Goal: Find contact information: Find contact information

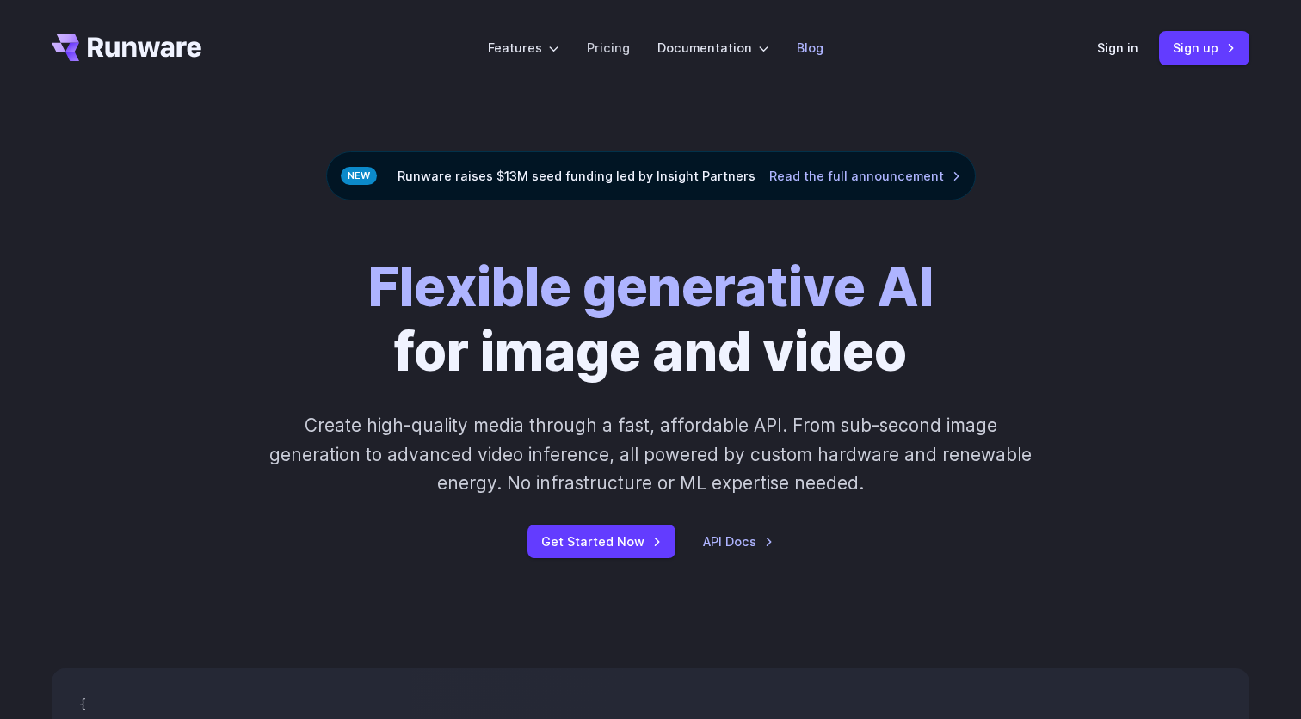
click at [814, 50] on link "Blog" at bounding box center [810, 48] width 27 height 20
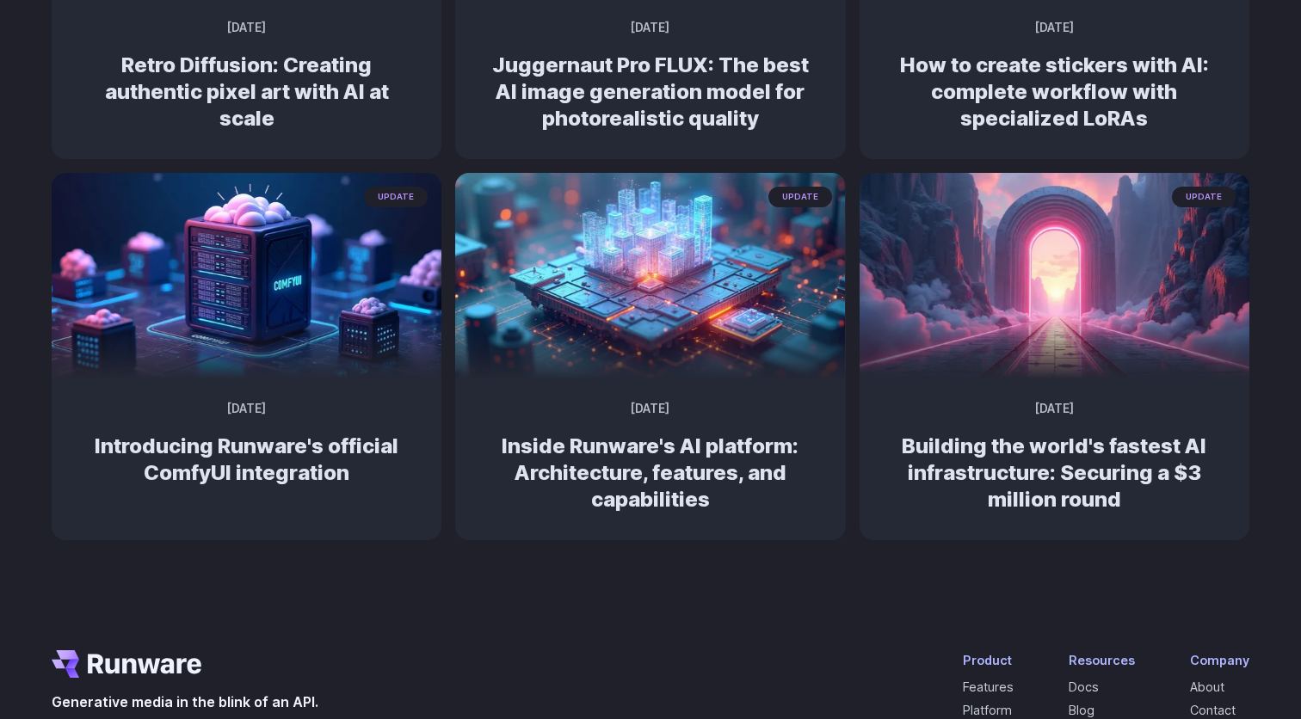
scroll to position [1395, 0]
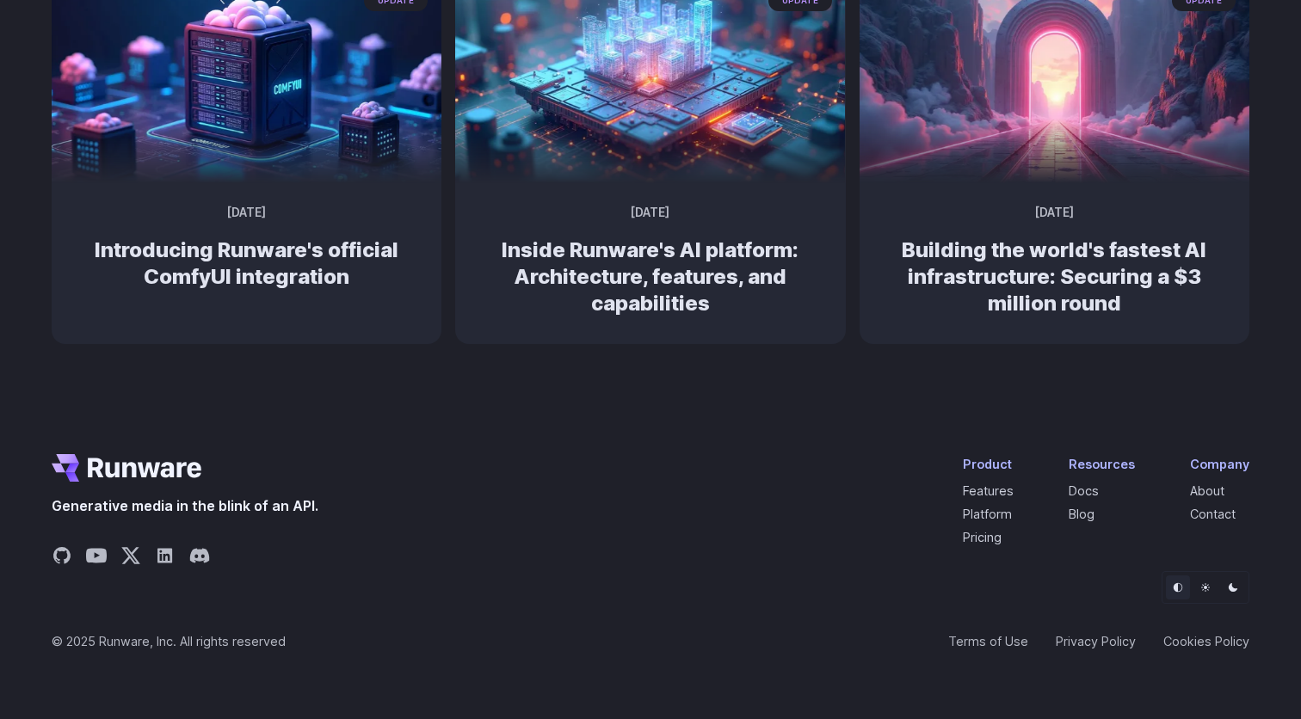
click at [1213, 504] on li "Contact" at bounding box center [1219, 514] width 59 height 20
click at [1212, 508] on link "Contact" at bounding box center [1213, 514] width 46 height 15
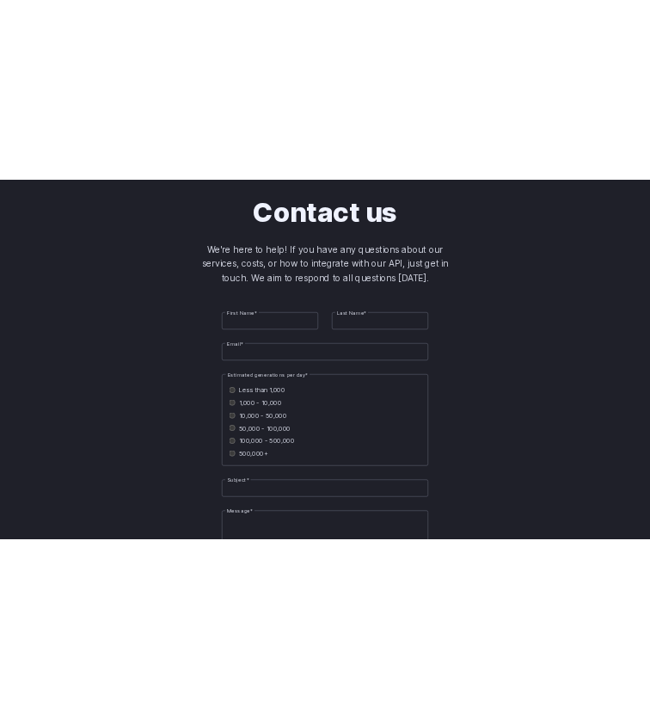
scroll to position [530, 0]
